Goal: Transaction & Acquisition: Purchase product/service

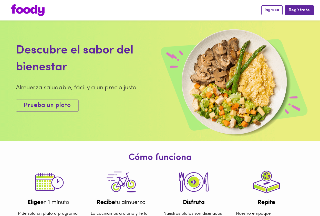
click at [274, 15] on button "Ingresa" at bounding box center [271, 9] width 21 height 9
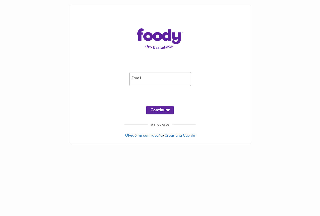
click at [174, 78] on input "email" at bounding box center [159, 79] width 61 height 14
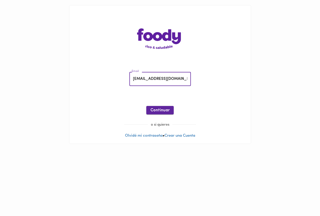
type input "[EMAIL_ADDRESS][DOMAIN_NAME]"
click at [165, 112] on span "Continuar" at bounding box center [159, 110] width 19 height 5
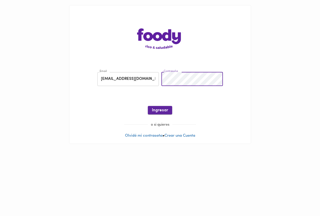
click at [153, 113] on button "Ingresar" at bounding box center [160, 110] width 24 height 8
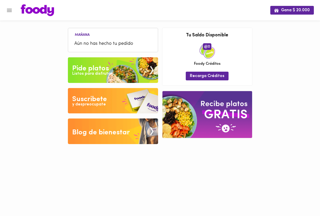
click at [98, 41] on span "Aún no has hecho tu pedido" at bounding box center [112, 43] width 77 height 7
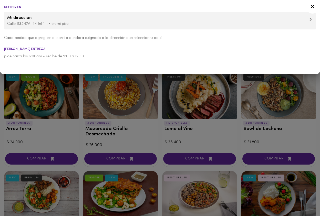
click at [311, 6] on icon at bounding box center [312, 6] width 6 height 6
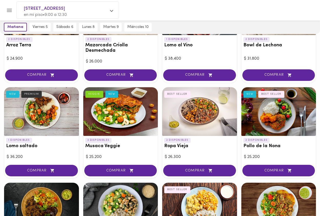
scroll to position [85, 0]
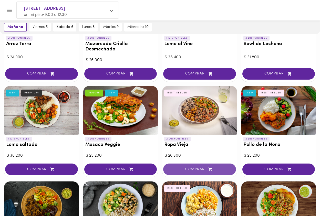
click at [194, 168] on span "COMPRAR" at bounding box center [199, 169] width 60 height 4
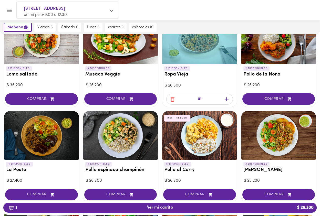
scroll to position [157, 0]
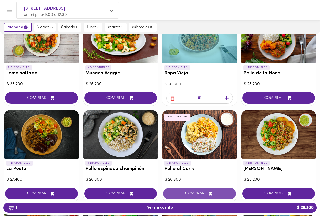
click at [201, 192] on span "COMPRAR" at bounding box center [199, 193] width 60 height 4
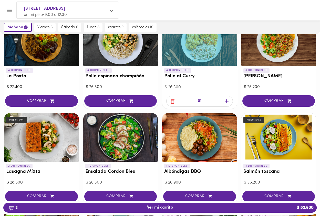
scroll to position [254, 0]
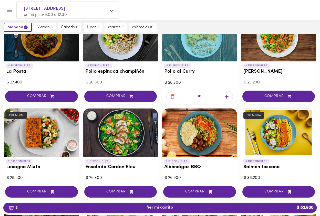
click at [191, 209] on span "2 Ver mi carrito $ 52.600" at bounding box center [159, 207] width 305 height 5
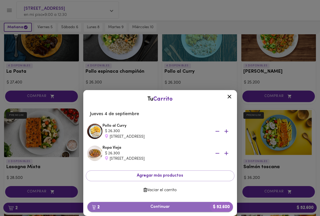
click at [182, 206] on span "2 Continuar $ 52.600" at bounding box center [159, 206] width 137 height 5
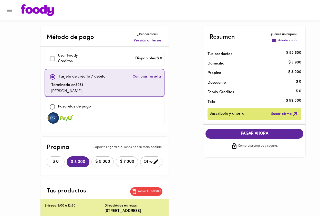
click at [59, 160] on span "$ 0" at bounding box center [55, 161] width 11 height 5
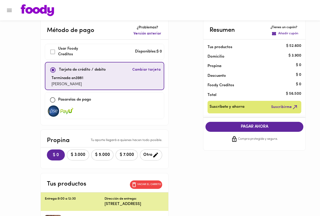
scroll to position [7, 0]
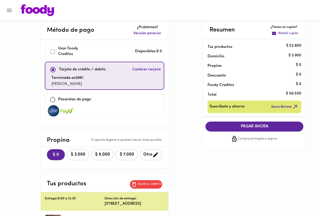
click at [255, 126] on span "PAGAR AHORA" at bounding box center [254, 126] width 88 height 5
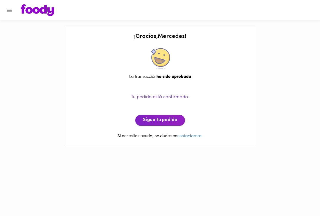
click at [176, 119] on span "Sigue tu pedido" at bounding box center [160, 120] width 34 height 6
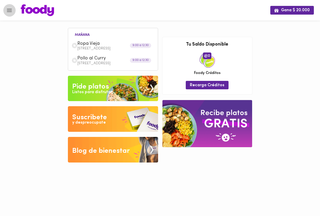
click at [9, 10] on icon "Menu" at bounding box center [9, 10] width 5 height 3
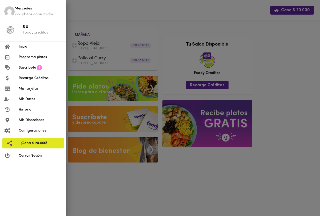
click at [35, 155] on span "Cerrar Sesión" at bounding box center [40, 155] width 43 height 5
